Goal: Contribute content

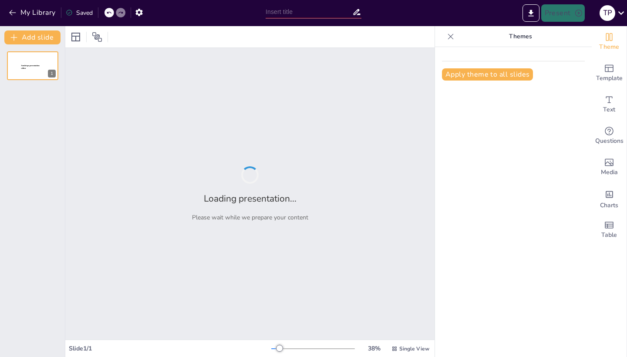
type input "Capital Cost Estimation in Discouraged Growth Areas: A Spatial Costing Approach"
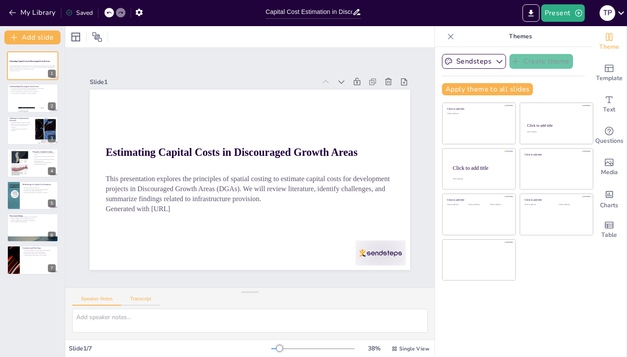
click at [144, 299] on button "Transcript" at bounding box center [140, 301] width 39 height 10
click at [34, 101] on div at bounding box center [33, 99] width 52 height 30
type textarea "Discouraged Growth Areas (DGAs) are defined as regions that struggle with econo…"
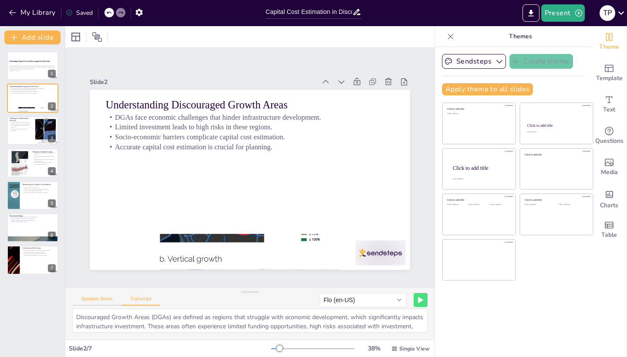
click at [98, 298] on button "Speaker Notes" at bounding box center [96, 301] width 49 height 10
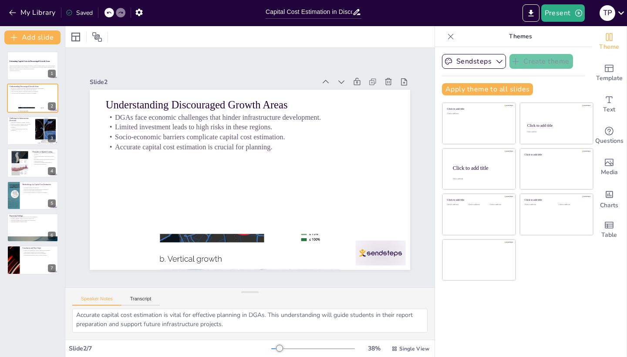
scroll to position [57, 0]
click at [44, 175] on div at bounding box center [33, 163] width 52 height 30
type textarea "The importance of geographical analysis in spatial costing cannot be overstated…"
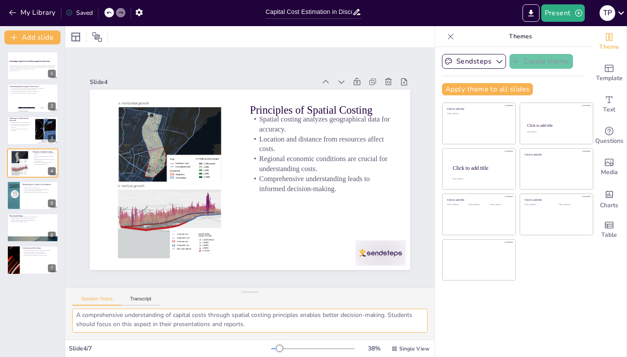
drag, startPoint x: 76, startPoint y: 316, endPoint x: 256, endPoint y: 330, distance: 180.7
click at [256, 331] on textarea "The importance of geographical analysis in spatial costing cannot be overstated…" at bounding box center [249, 321] width 355 height 24
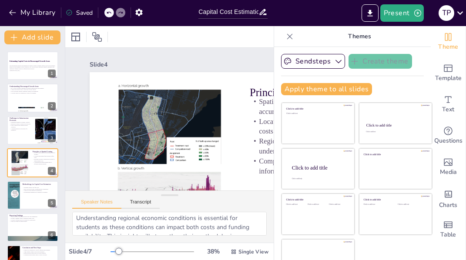
click at [293, 35] on icon at bounding box center [289, 36] width 9 height 9
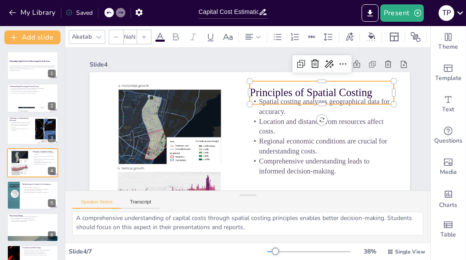
type input "48"
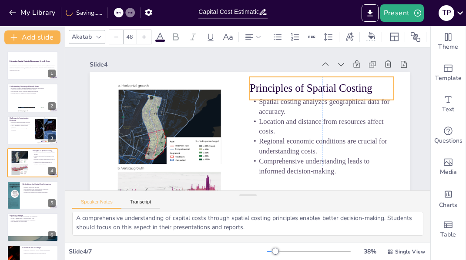
click at [371, 92] on p "Principles of Spatial Costing" at bounding box center [323, 145] width 117 height 107
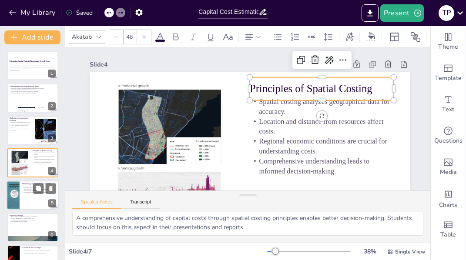
click at [29, 196] on div at bounding box center [33, 196] width 52 height 30
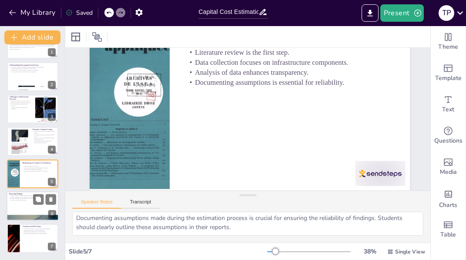
scroll to position [62, 0]
click at [36, 207] on div at bounding box center [33, 206] width 52 height 30
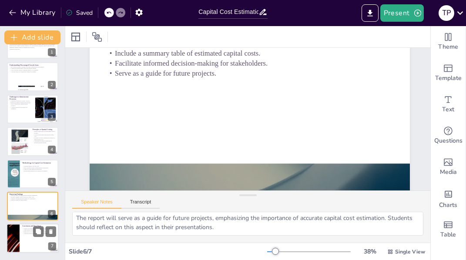
scroll to position [57, 0]
click at [11, 231] on div at bounding box center [13, 239] width 52 height 30
type textarea "Capital cost estimation plays a critical role in infrastructure planning. Stude…"
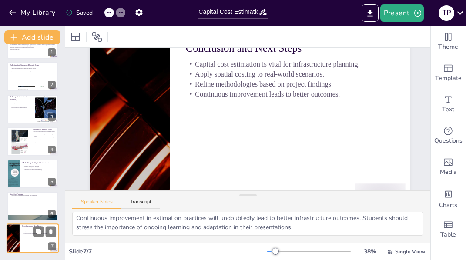
scroll to position [43, 0]
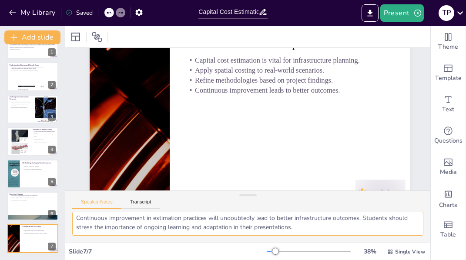
click at [307, 227] on textarea "Capital cost estimation plays a critical role in infrastructure planning. Stude…" at bounding box center [247, 224] width 351 height 24
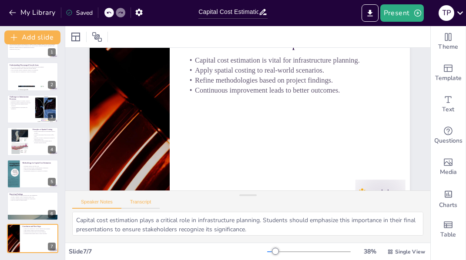
click at [150, 200] on button "Transcript" at bounding box center [140, 204] width 39 height 10
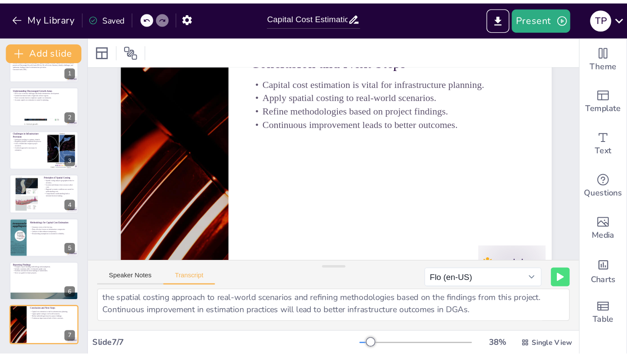
scroll to position [11, 0]
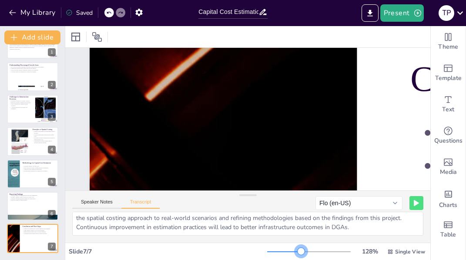
drag, startPoint x: 275, startPoint y: 252, endPoint x: 311, endPoint y: 254, distance: 36.2
click at [305, 254] on div at bounding box center [301, 251] width 7 height 7
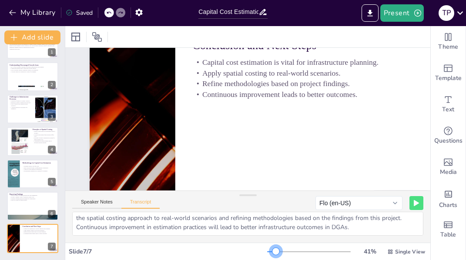
drag, startPoint x: 312, startPoint y: 252, endPoint x: 277, endPoint y: 254, distance: 35.3
click at [277, 254] on div at bounding box center [275, 251] width 7 height 7
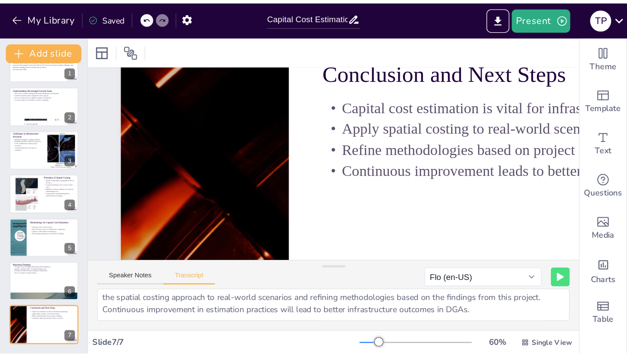
scroll to position [0, 0]
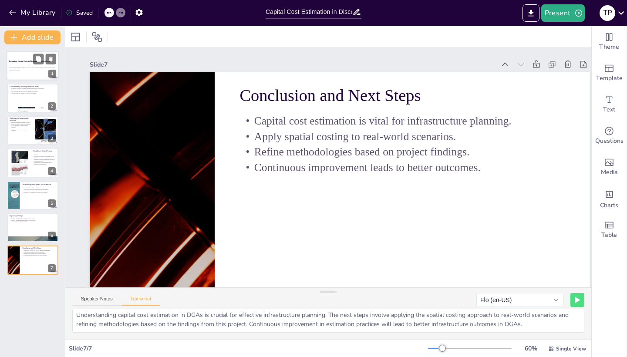
click at [31, 60] on strong "Estimating Capital Costs in Discouraged Growth Areas" at bounding box center [29, 61] width 41 height 2
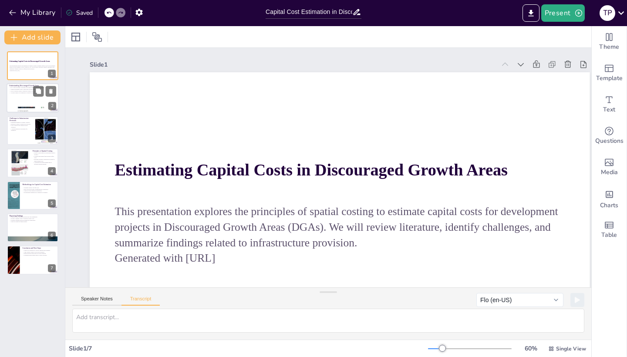
click at [33, 96] on div at bounding box center [33, 99] width 52 height 30
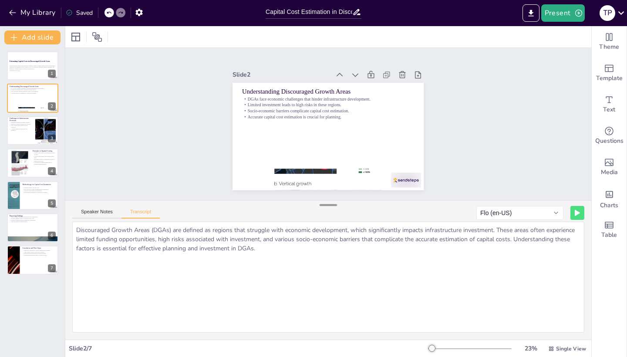
drag, startPoint x: 330, startPoint y: 295, endPoint x: 336, endPoint y: 207, distance: 88.1
click at [336, 207] on div at bounding box center [327, 205] width 17 height 9
click at [23, 128] on p "A tailored approach is necessary for estimation." at bounding box center [20, 129] width 23 height 3
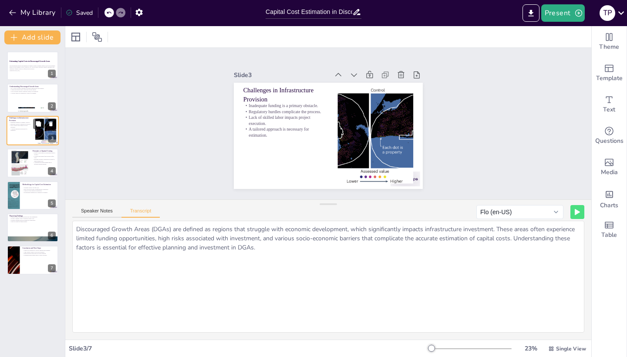
type textarea "Infrastructure provision in DGAs encounters several challenges, including inade…"
click at [109, 207] on div "Speaker Notes Transcript" at bounding box center [115, 211] width 87 height 11
click at [105, 213] on button "Speaker Notes" at bounding box center [96, 213] width 49 height 10
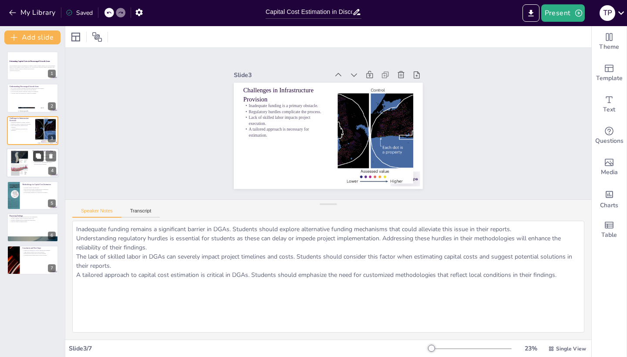
click at [37, 154] on icon at bounding box center [38, 155] width 5 height 5
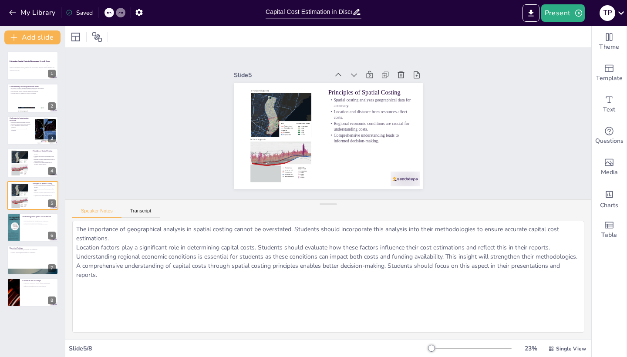
click at [37, 83] on div "Estimating Capital Costs in Discouraged Growth Areas This presentation explores…" at bounding box center [32, 178] width 65 height 255
click at [25, 218] on div "Methodology for Capital Cost Estimation" at bounding box center [39, 217] width 34 height 4
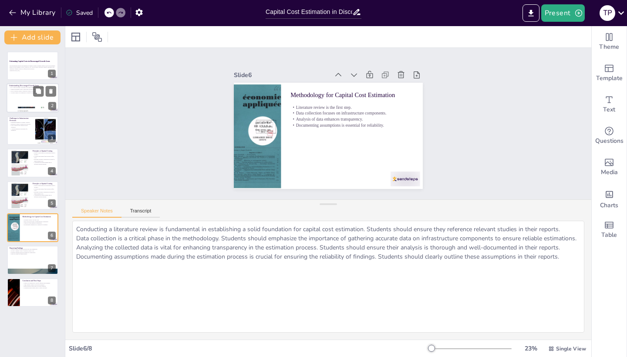
click at [24, 88] on p "DGAs face economic challenges that hinder infrastructure development." at bounding box center [32, 88] width 47 height 2
type textarea "Understanding the economic challenges faced by DGAs is crucial for students as …"
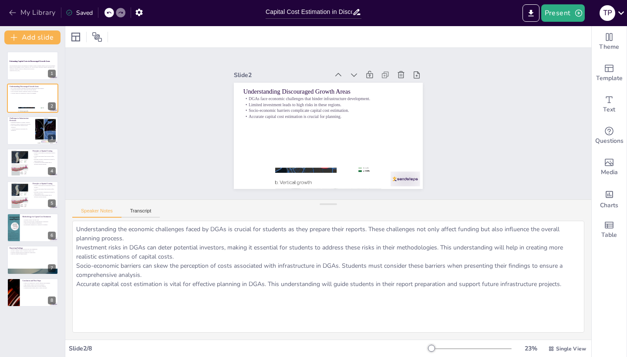
click at [13, 13] on icon "button" at bounding box center [12, 12] width 9 height 9
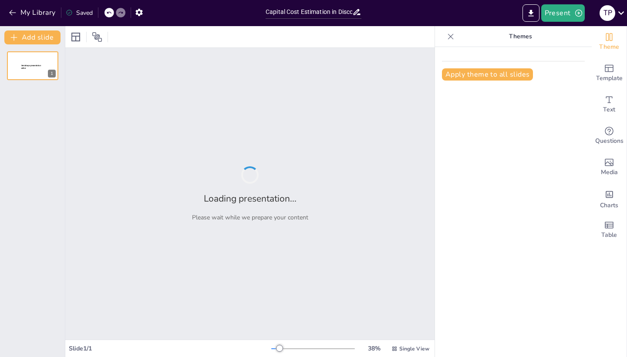
type input "Capital Cost Estimation in Discouraged Growth Areas: A Spatial Costing Approach"
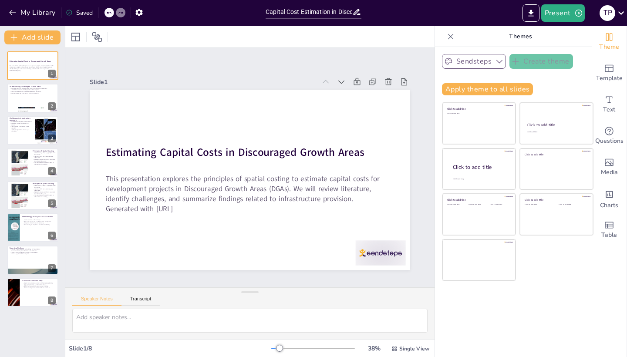
click at [497, 63] on icon "button" at bounding box center [499, 61] width 9 height 9
click at [140, 295] on div "Speaker Notes Transcript" at bounding box center [115, 299] width 87 height 11
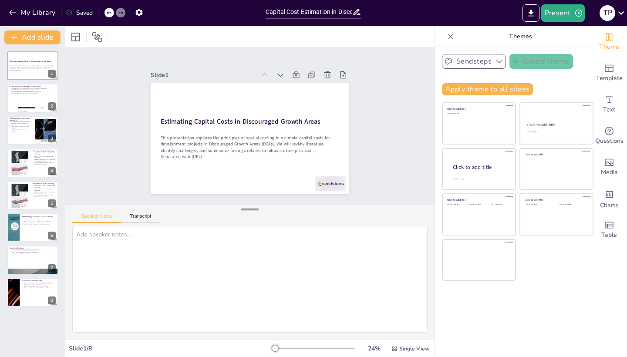
drag, startPoint x: 250, startPoint y: 290, endPoint x: 251, endPoint y: 208, distance: 82.3
click at [251, 208] on div at bounding box center [249, 209] width 17 height 9
click at [148, 216] on button "Transcript" at bounding box center [140, 219] width 39 height 10
click at [70, 214] on div "Speaker Notes Transcript Flo (en-US) Sandy (de-DE) Shelley (de-DE) Grandma (de-…" at bounding box center [249, 215] width 369 height 21
click at [97, 217] on button "Speaker Notes" at bounding box center [96, 219] width 49 height 10
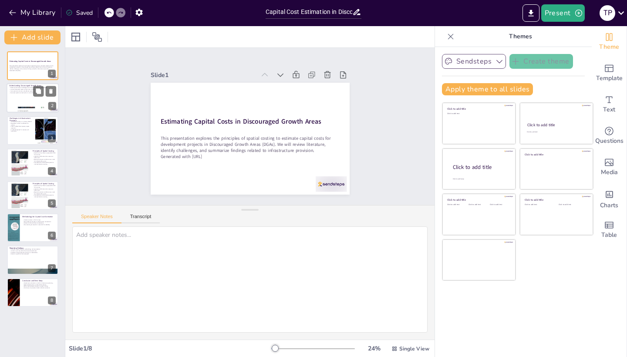
click at [38, 99] on div at bounding box center [33, 99] width 52 height 30
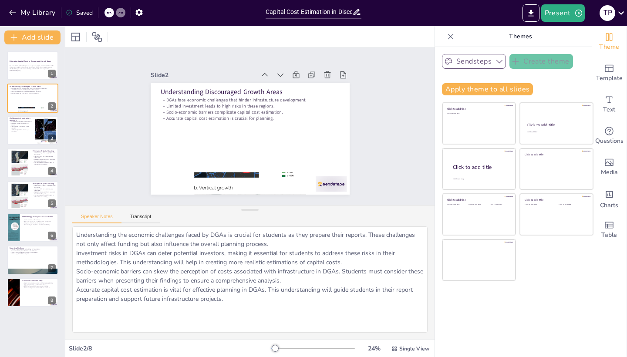
click at [452, 33] on icon at bounding box center [450, 36] width 9 height 9
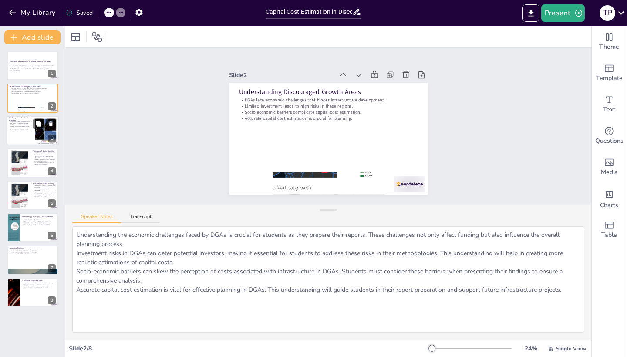
click at [27, 126] on p "Lack of skilled labor impacts project execution." at bounding box center [20, 126] width 23 height 3
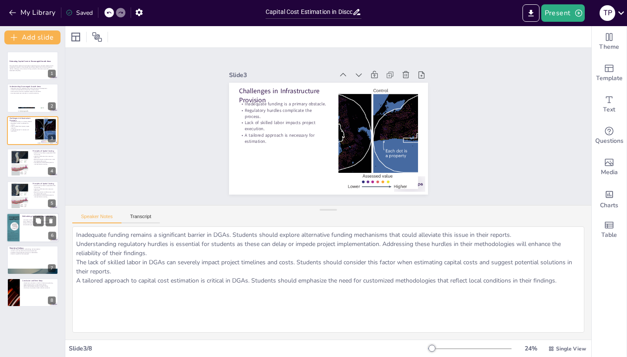
click at [26, 225] on div "Literature review is the first step. Data collection focuses on infrastructure …" at bounding box center [39, 221] width 34 height 7
type textarea "Conducting a literature review is fundamental in establishing a solid foundatio…"
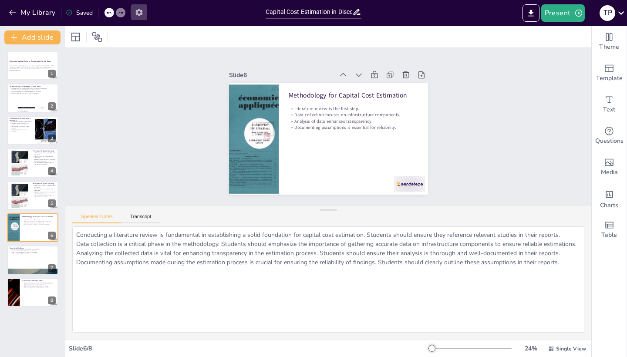
click at [144, 12] on icon "button" at bounding box center [138, 12] width 9 height 9
click at [138, 12] on icon "button" at bounding box center [138, 12] width 7 height 7
click at [359, 16] on icon at bounding box center [356, 11] width 9 height 9
click at [358, 13] on icon at bounding box center [356, 11] width 9 height 9
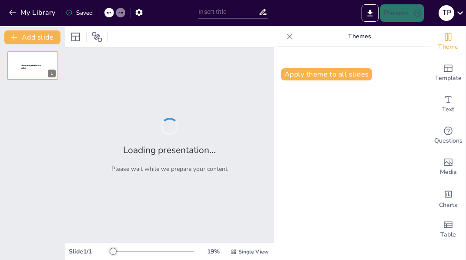
type input "Capital Cost Estimation in Discouraged Growth Areas: A Spatial Costing Approach"
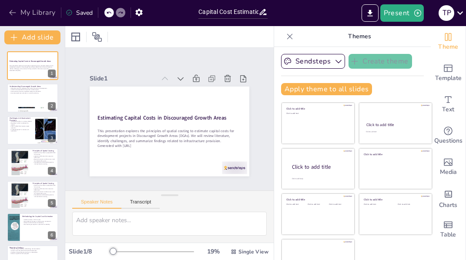
click at [11, 11] on icon "button" at bounding box center [12, 13] width 7 height 6
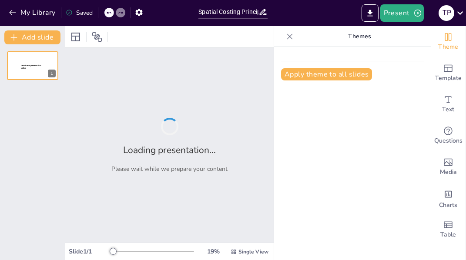
type input "Spatial Costing Principles Applied to Infrastructure Development in Discouraged…"
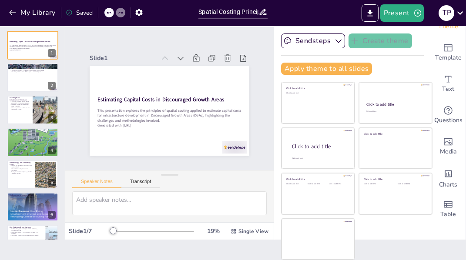
scroll to position [20, 0]
click at [36, 73] on icon at bounding box center [38, 71] width 6 height 6
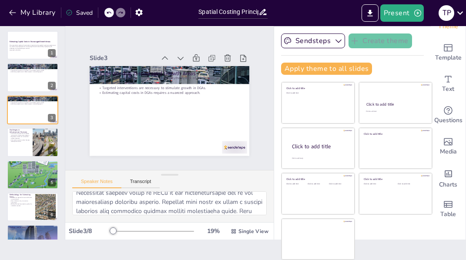
scroll to position [125, 0]
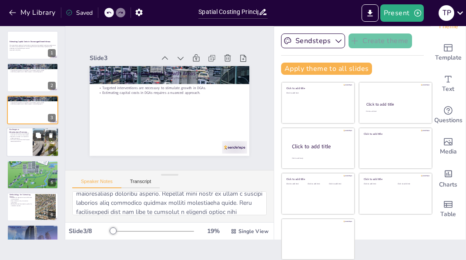
click at [36, 143] on div at bounding box center [45, 143] width 29 height 30
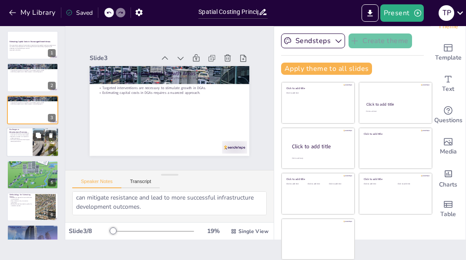
scroll to position [121, 0]
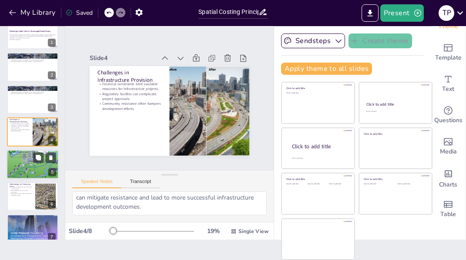
click at [26, 157] on p "Applying spatial costing leads to accurate estimations." at bounding box center [32, 158] width 47 height 2
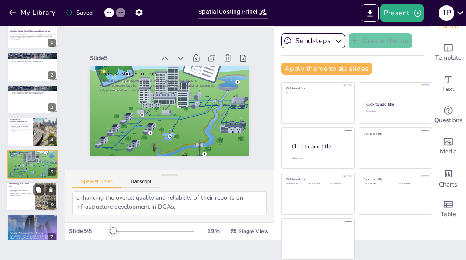
scroll to position [112, 0]
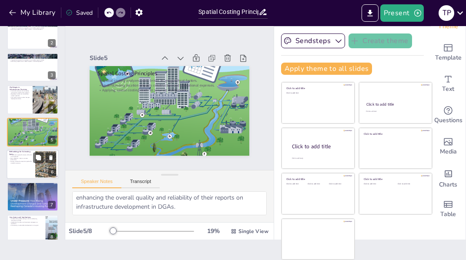
click at [23, 166] on div at bounding box center [33, 165] width 52 height 30
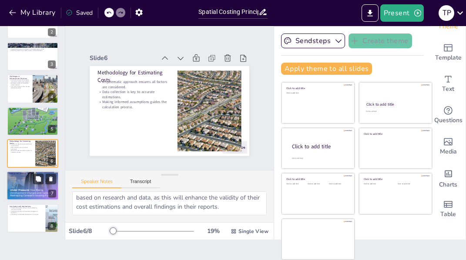
click at [22, 189] on div at bounding box center [33, 186] width 52 height 30
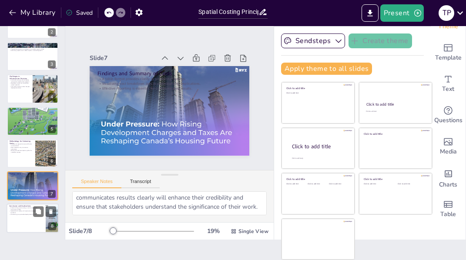
click at [29, 214] on p "Contributing to sustainable development is a key goal." at bounding box center [26, 215] width 34 height 2
type textarea "Understanding the importance of spatial costing is essential for students as th…"
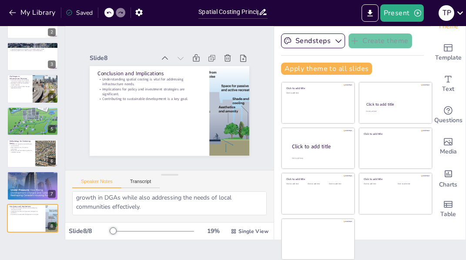
scroll to position [121, 0]
